Goal: Find specific fact: Find specific fact

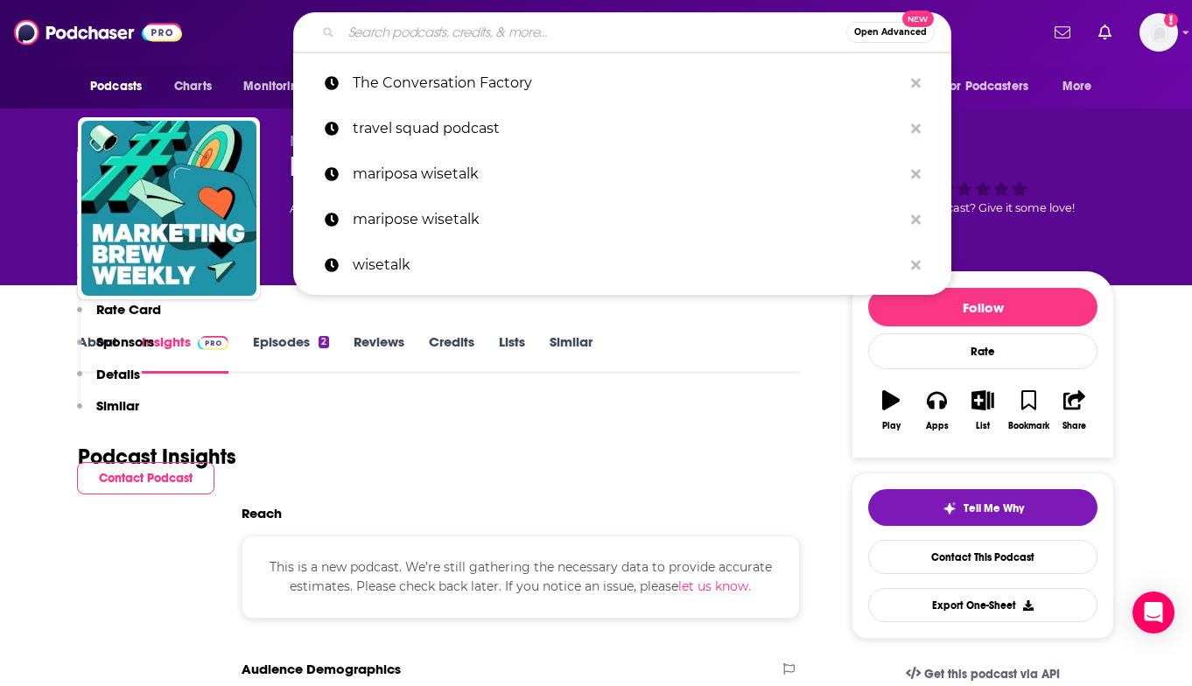
click at [505, 29] on input "Search podcasts, credits, & more..." at bounding box center [593, 32] width 505 height 28
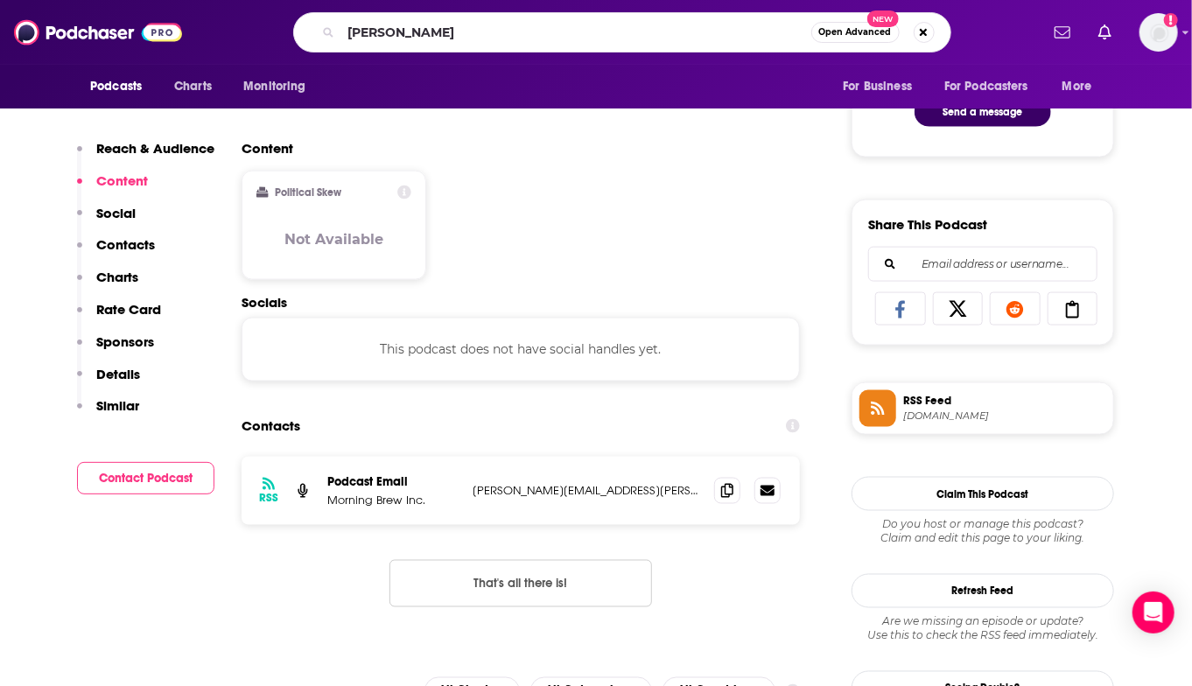
type input "[PERSON_NAME]"
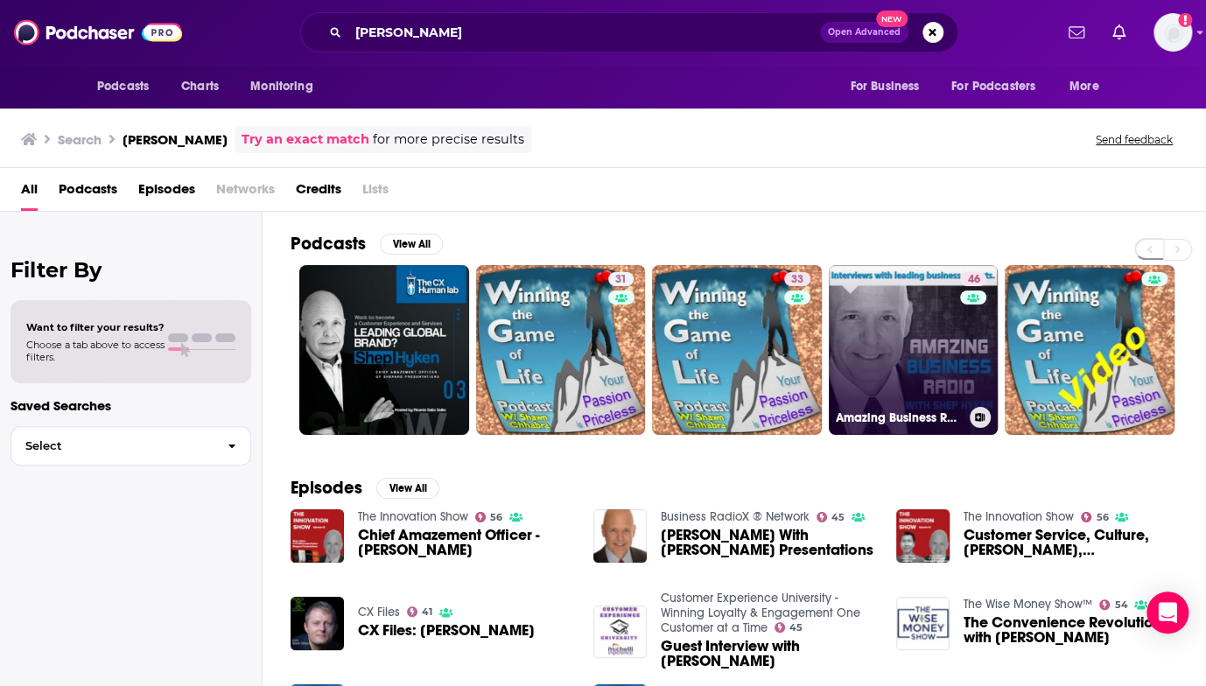
click at [922, 358] on link "46 Amazing Business Radio" at bounding box center [913, 350] width 170 height 170
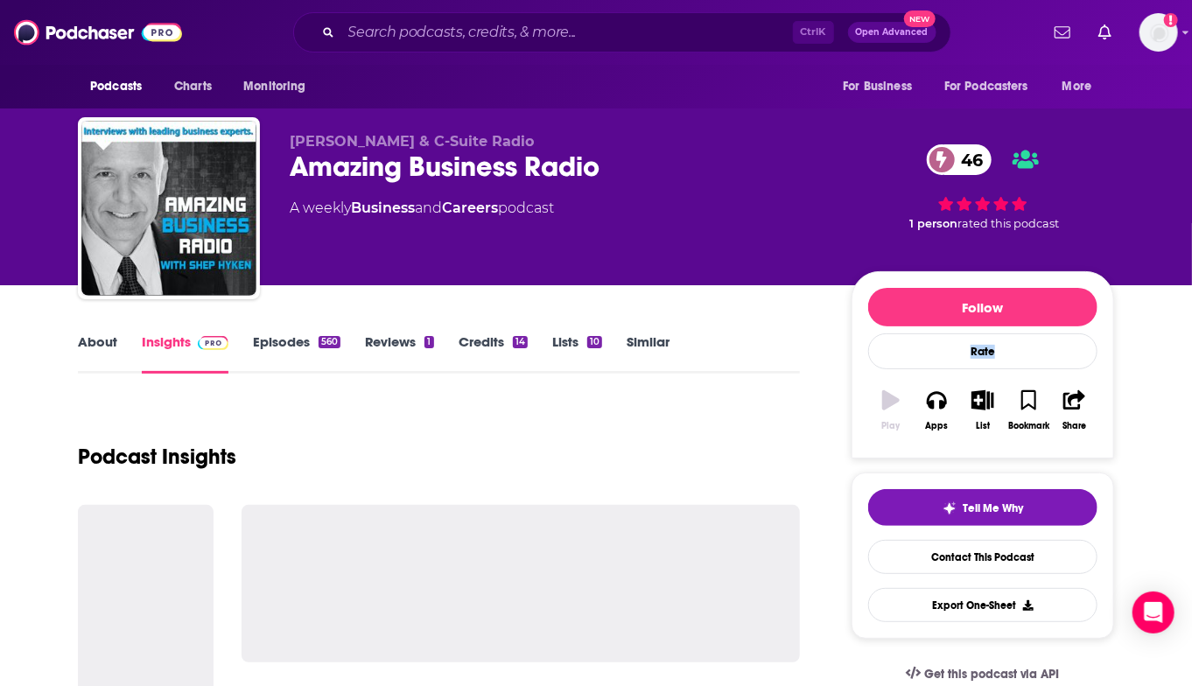
click at [922, 358] on div "Rate" at bounding box center [982, 351] width 229 height 36
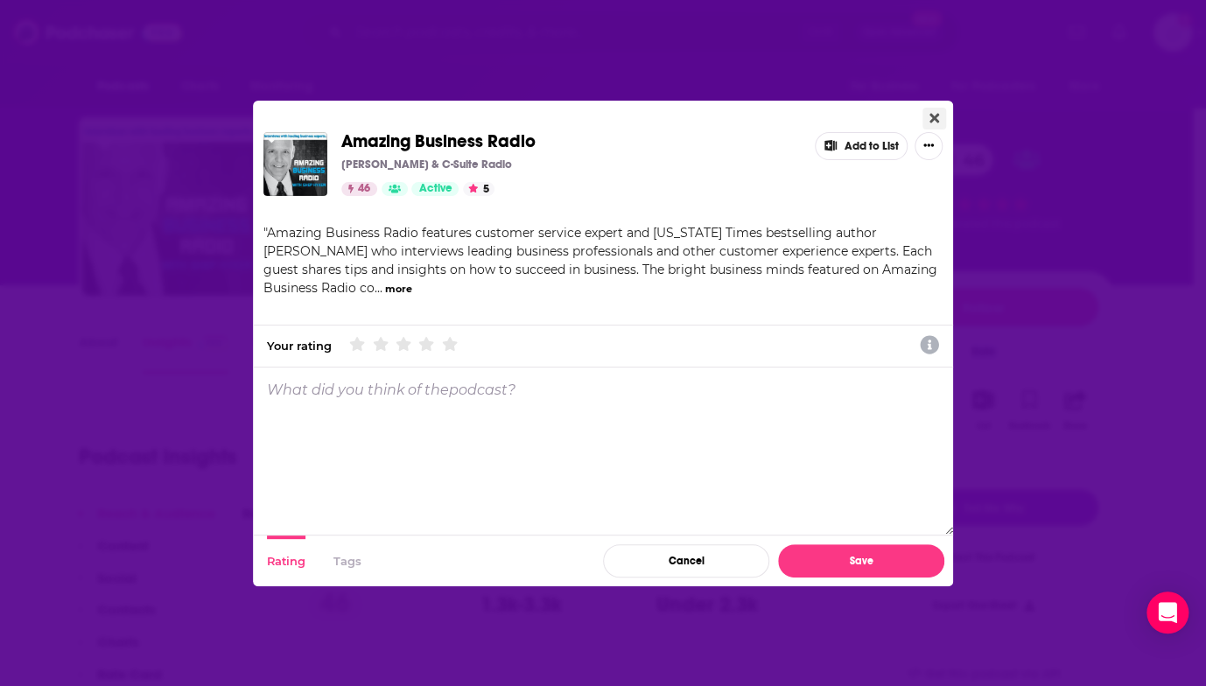
click at [931, 115] on icon "Close" at bounding box center [934, 118] width 10 height 10
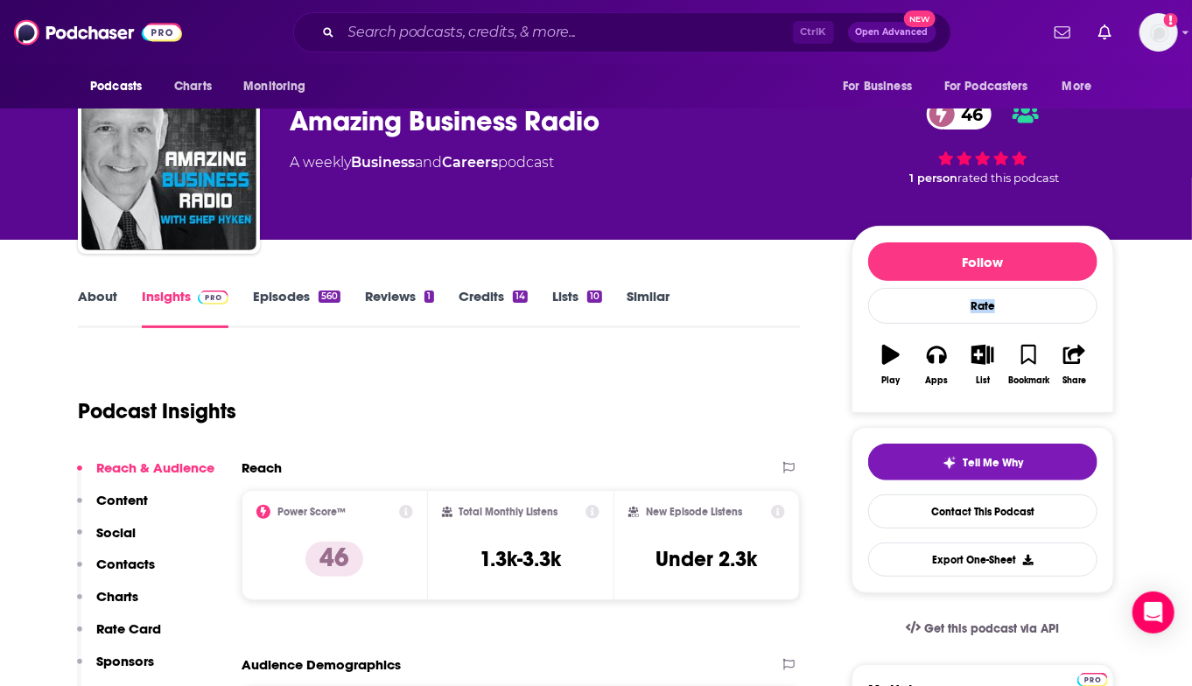
scroll to position [87, 0]
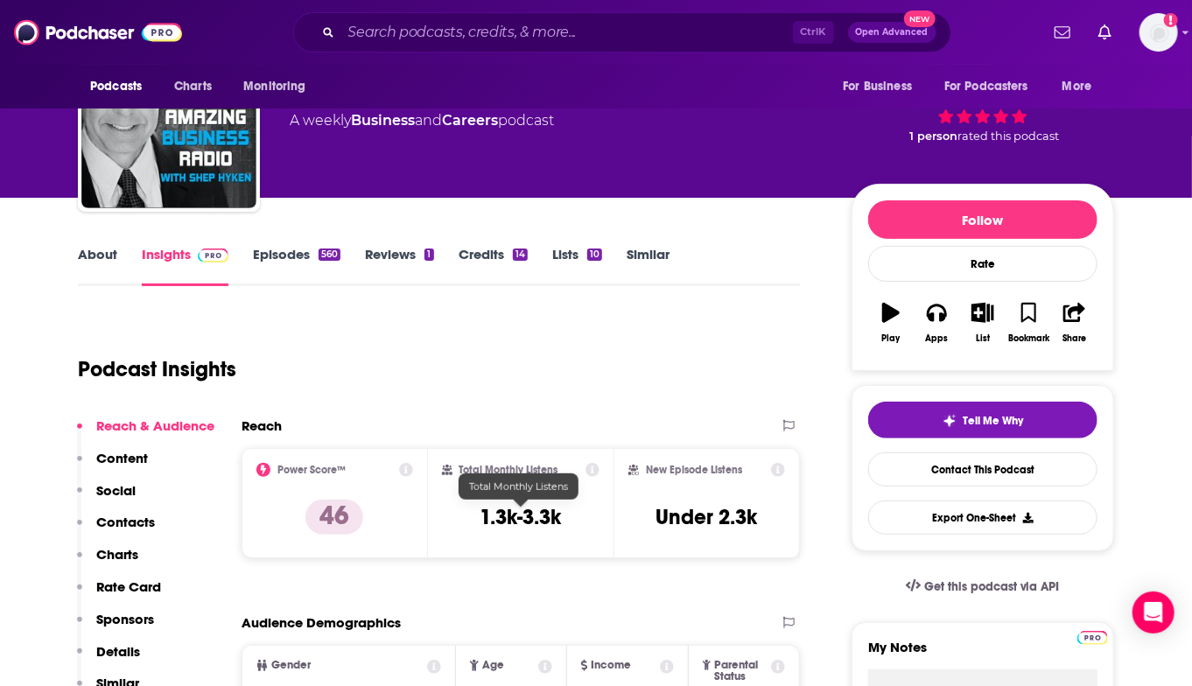
click at [528, 516] on h3 "1.3k-3.3k" at bounding box center [519, 517] width 81 height 26
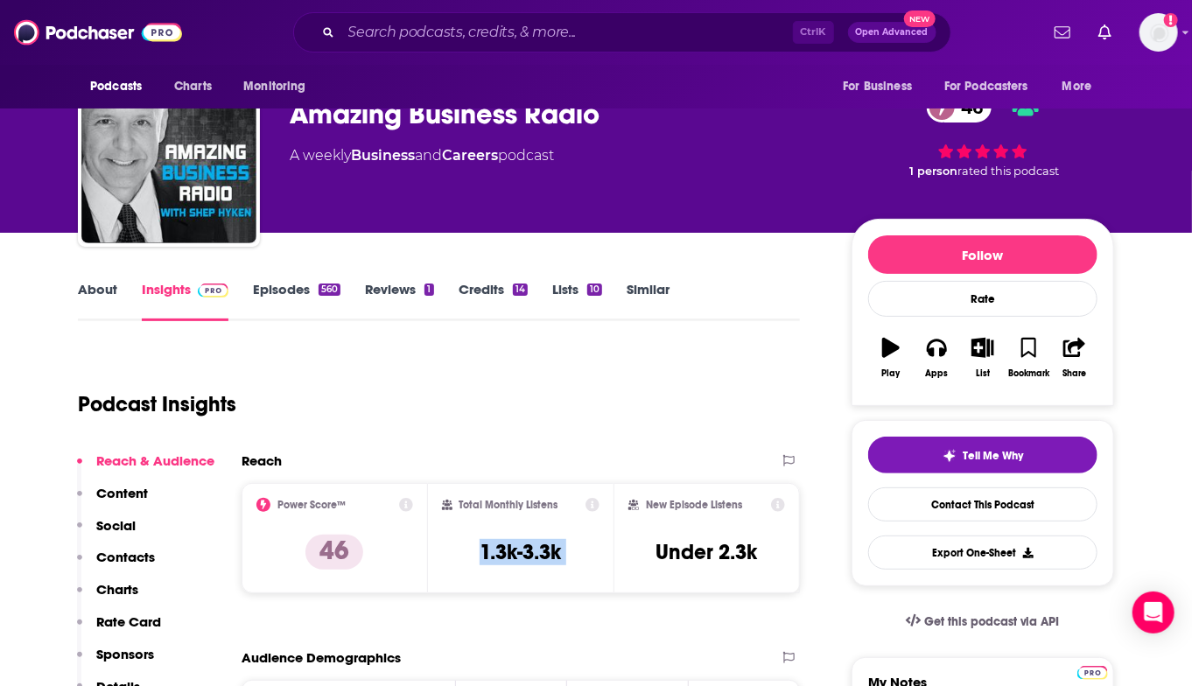
scroll to position [0, 0]
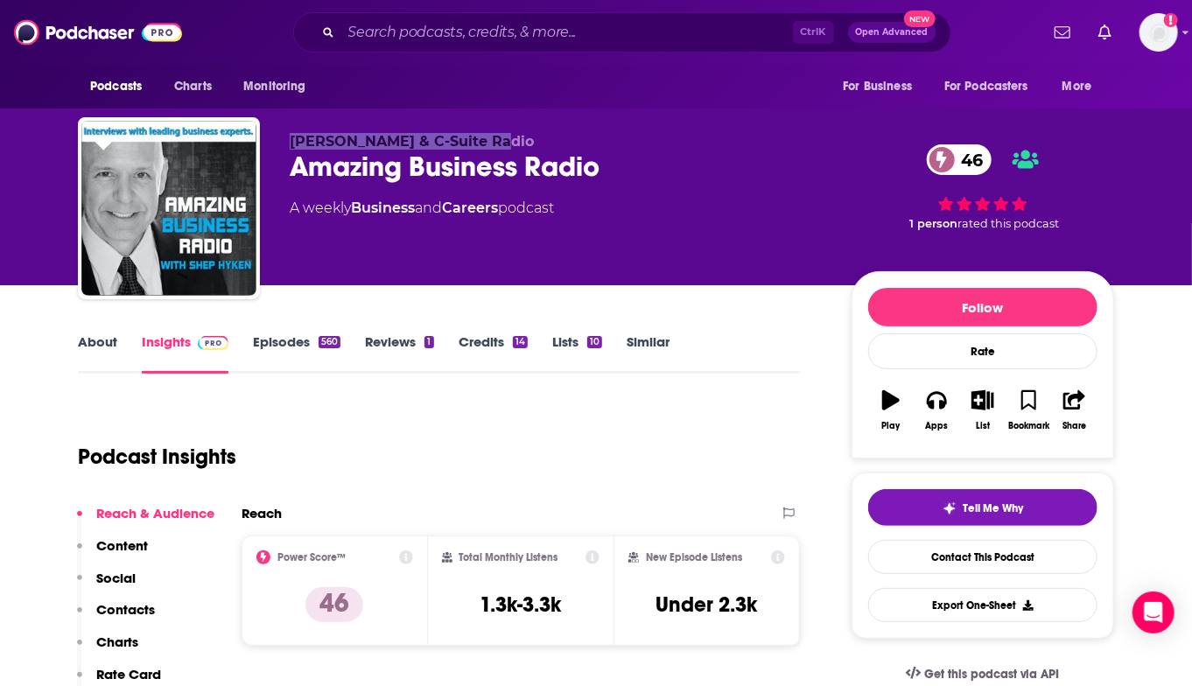
drag, startPoint x: 472, startPoint y: 137, endPoint x: 294, endPoint y: 145, distance: 178.6
click at [290, 145] on p "[PERSON_NAME] & C-Suite Radio" at bounding box center [557, 141] width 534 height 17
copy span "[PERSON_NAME] & C-Suite Radio"
